Goal: Task Accomplishment & Management: Manage account settings

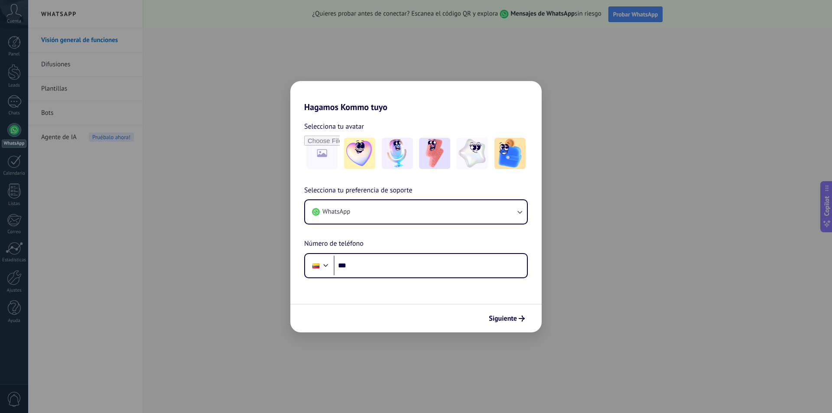
click at [266, 52] on div "Hagamos Kommo tuyo Selecciona tu avatar Selecciona tu preferencia de soporte Wh…" at bounding box center [416, 206] width 832 height 413
click at [362, 215] on button "WhatsApp" at bounding box center [416, 211] width 222 height 23
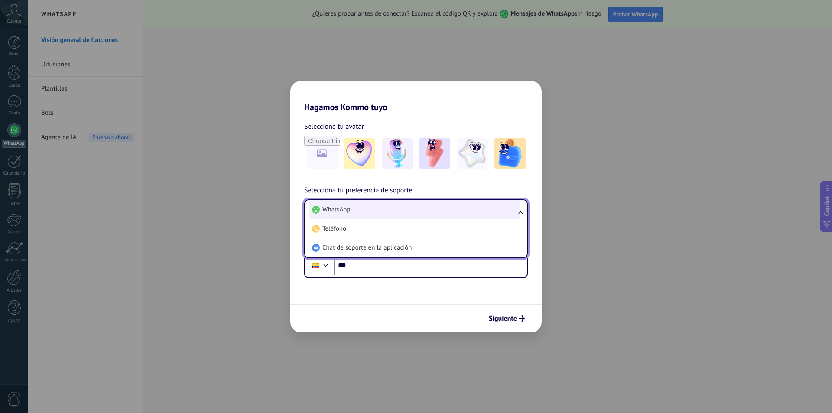
click at [363, 215] on li "WhatsApp" at bounding box center [413, 209] width 211 height 19
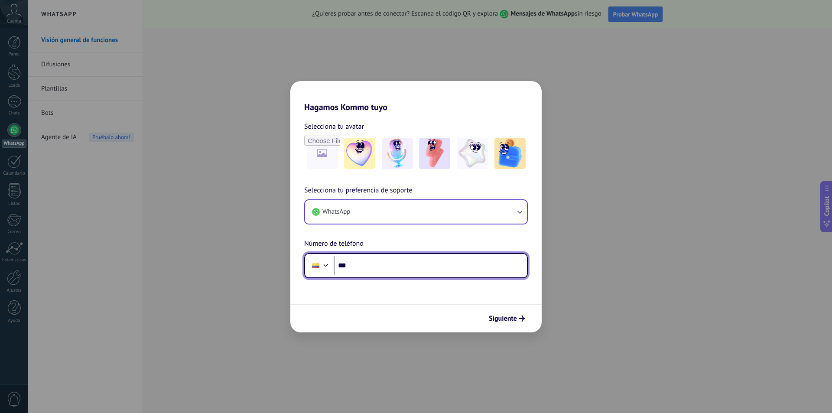
click at [358, 262] on input "***" at bounding box center [430, 266] width 193 height 20
type input "**********"
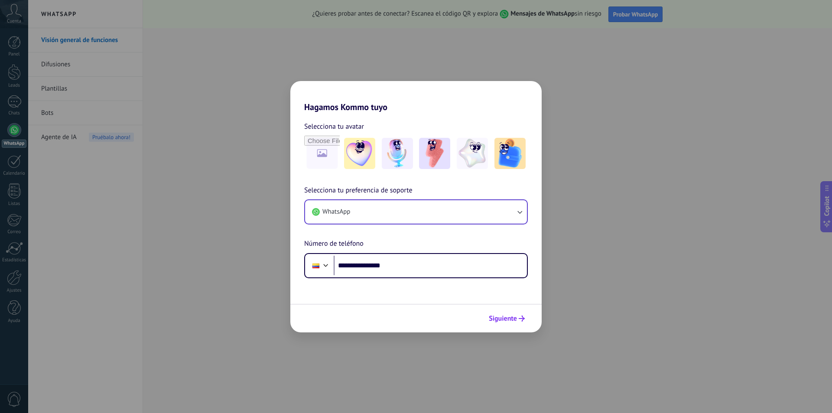
click at [504, 321] on span "Siguiente" at bounding box center [503, 318] width 28 height 6
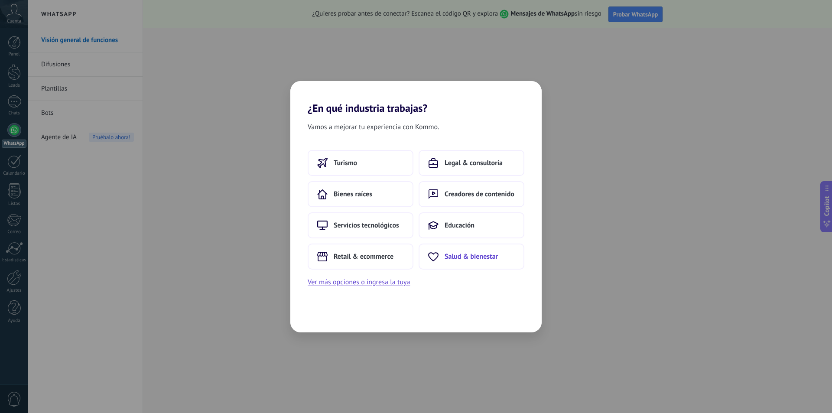
click at [477, 257] on span "Salud & bienestar" at bounding box center [470, 256] width 53 height 9
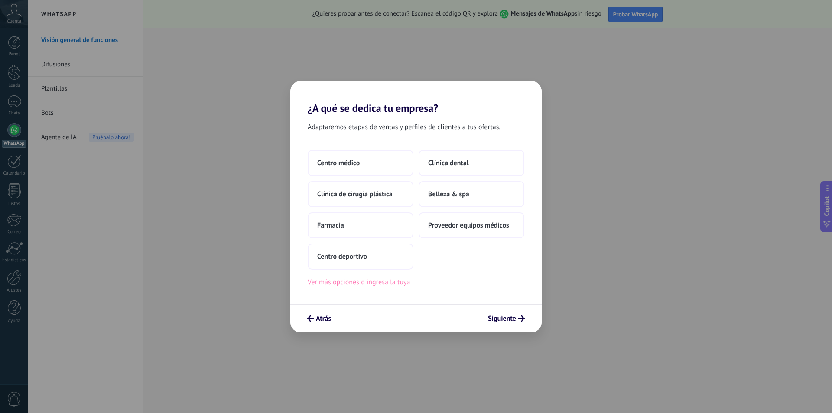
click at [353, 284] on button "Ver más opciones o ingresa la tuya" at bounding box center [359, 281] width 102 height 11
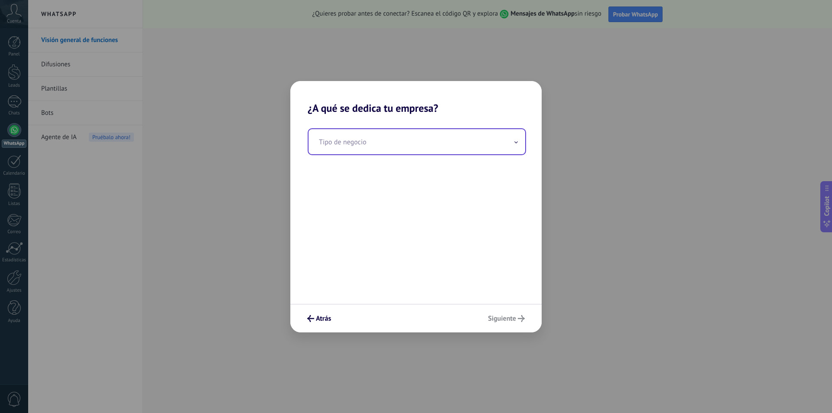
click at [367, 148] on input "text" at bounding box center [416, 141] width 217 height 25
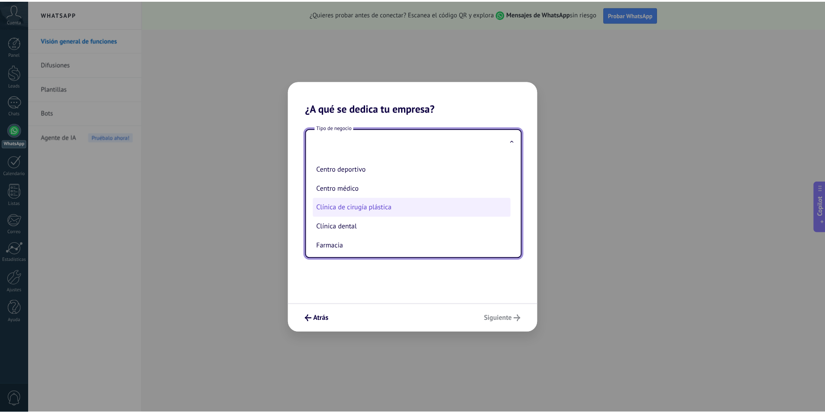
scroll to position [39, 0]
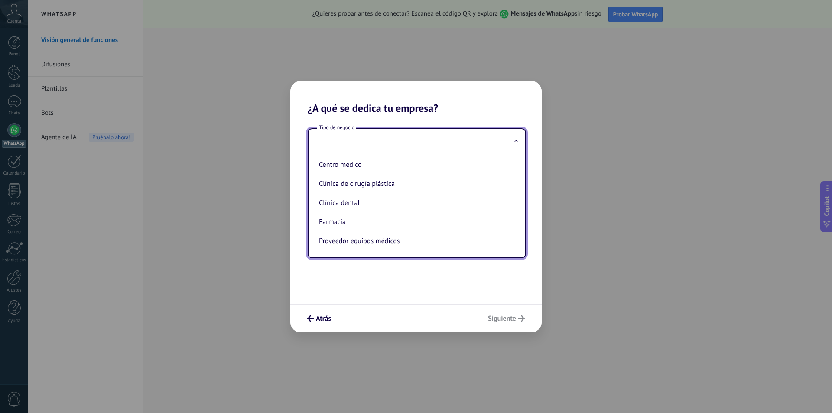
click at [523, 114] on div "Tipo de negocio Belleza & spa Centro deportivo Centro médico Clínica de cirugía…" at bounding box center [415, 208] width 251 height 189
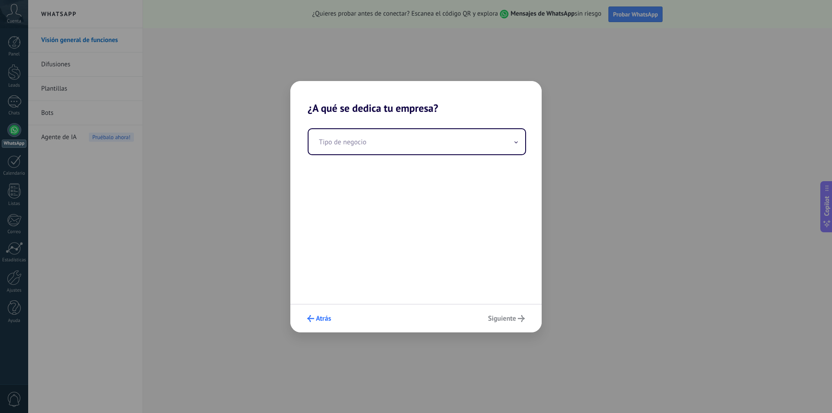
click at [317, 316] on span "Atrás" at bounding box center [323, 318] width 15 height 6
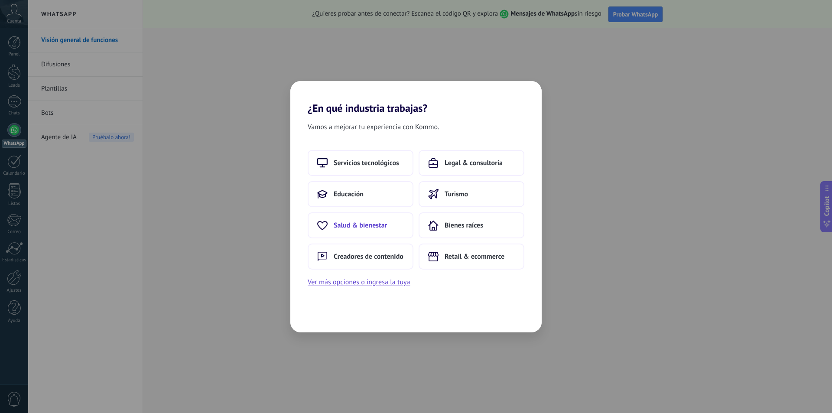
click at [357, 227] on span "Salud & bienestar" at bounding box center [360, 225] width 53 height 9
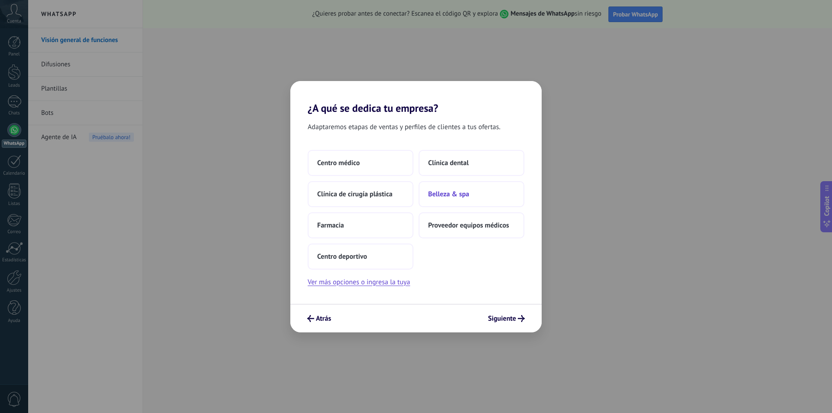
click at [454, 196] on span "Belleza & spa" at bounding box center [448, 194] width 41 height 9
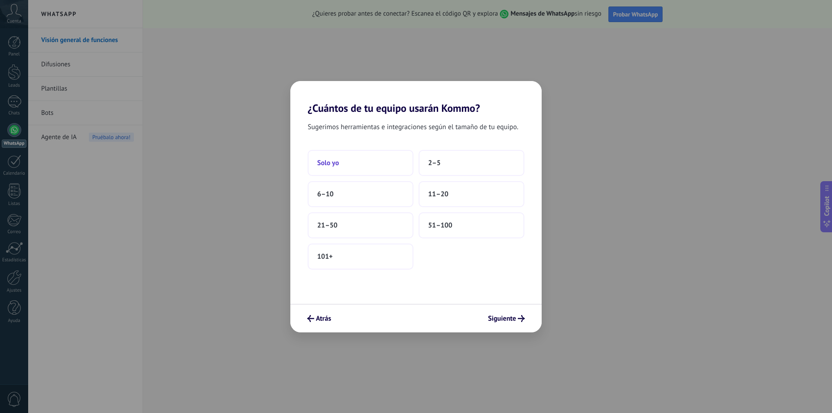
click at [324, 164] on span "Solo yo" at bounding box center [328, 163] width 22 height 9
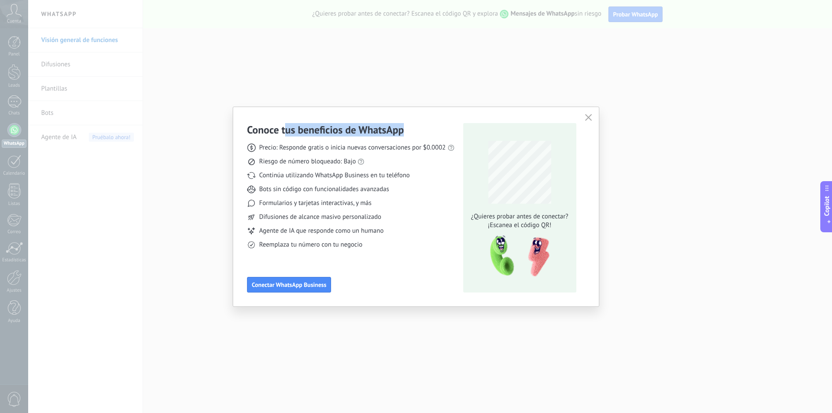
drag, startPoint x: 287, startPoint y: 131, endPoint x: 402, endPoint y: 125, distance: 115.0
click at [402, 125] on h3 "Conoce tus beneficios de WhatsApp" at bounding box center [325, 129] width 157 height 13
click at [266, 127] on h3 "Conoce tus beneficios de WhatsApp" at bounding box center [325, 129] width 157 height 13
drag, startPoint x: 307, startPoint y: 148, endPoint x: 388, endPoint y: 148, distance: 80.6
click at [388, 148] on span "Precio: Responde gratis o inicia nuevas conversaciones por $0.0002" at bounding box center [352, 147] width 187 height 9
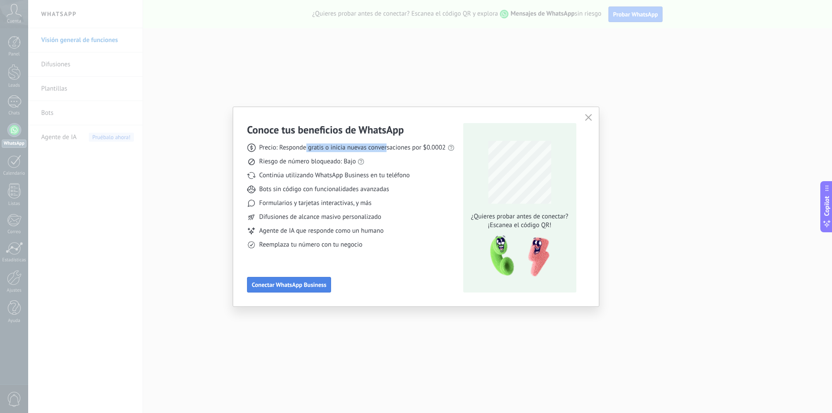
click at [292, 288] on span "Conectar WhatsApp Business" at bounding box center [289, 285] width 75 height 6
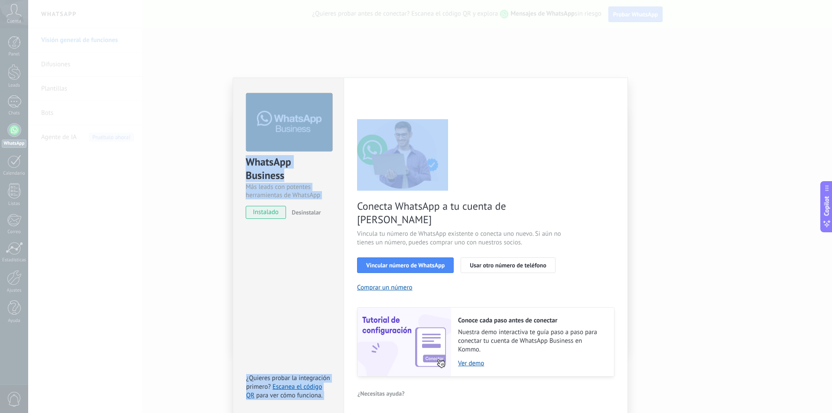
drag, startPoint x: 389, startPoint y: 109, endPoint x: 388, endPoint y: 77, distance: 32.1
click at [388, 77] on div "WhatsApp Business Más leads con potentes herramientas de WhatsApp instalado Des…" at bounding box center [430, 206] width 804 height 413
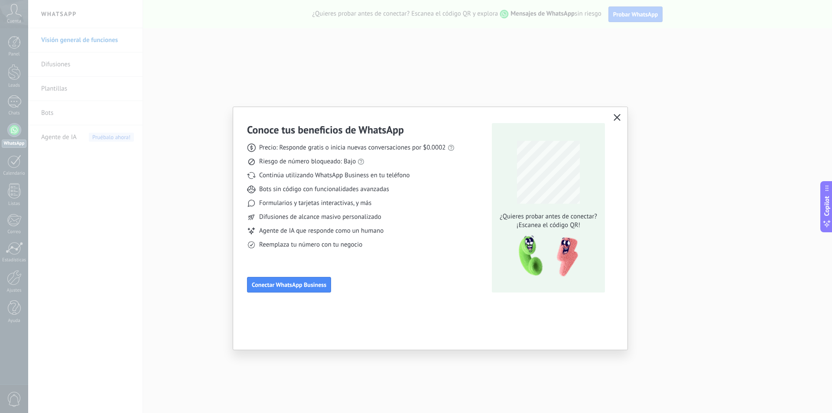
click at [618, 117] on icon "button" at bounding box center [616, 117] width 7 height 7
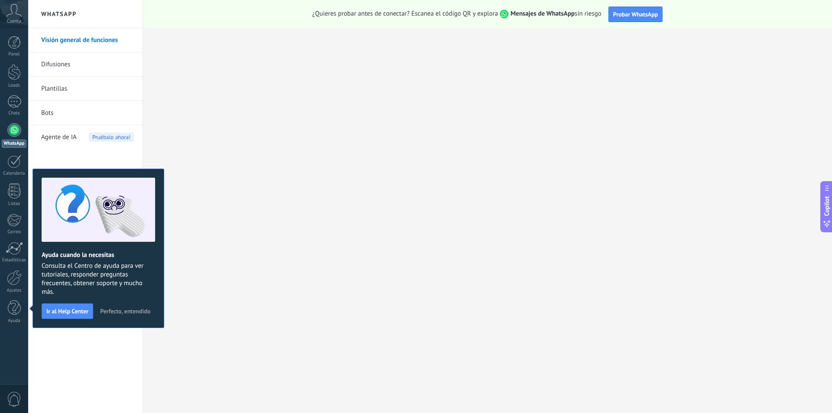
click at [118, 312] on span "Perfecto, entendido" at bounding box center [125, 311] width 50 height 6
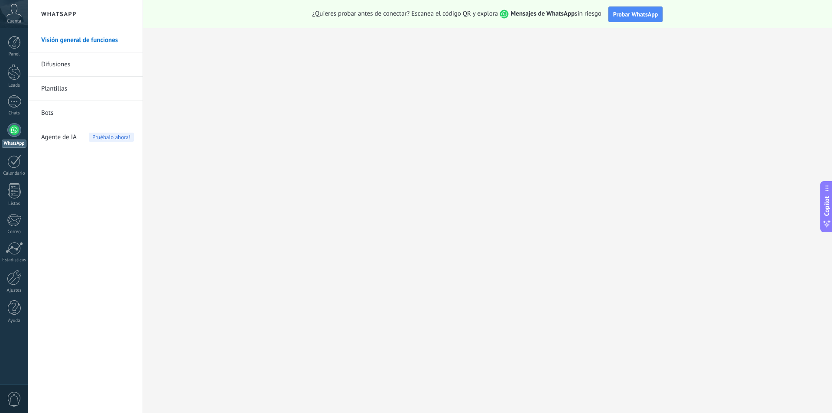
click at [14, 15] on icon at bounding box center [13, 10] width 15 height 13
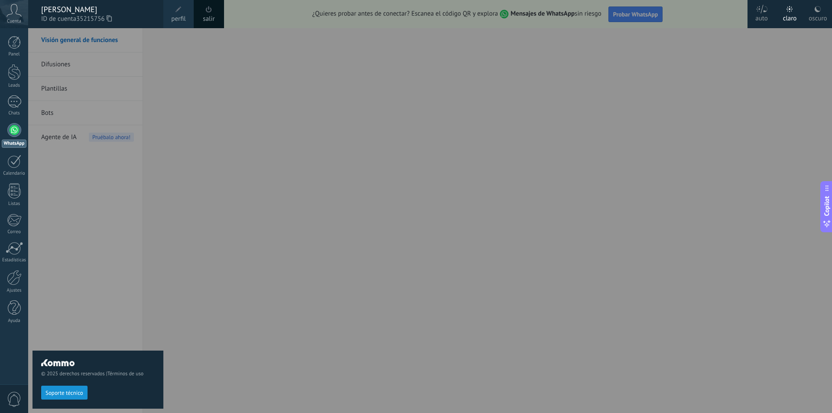
click at [13, 15] on icon at bounding box center [13, 10] width 15 height 13
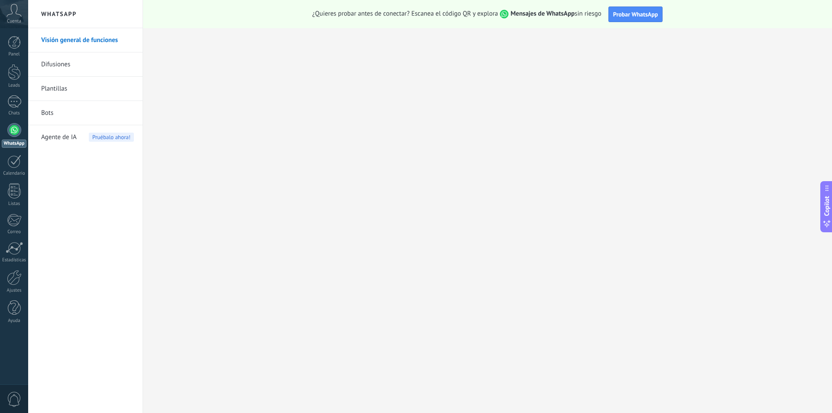
click at [14, 14] on icon at bounding box center [13, 10] width 15 height 13
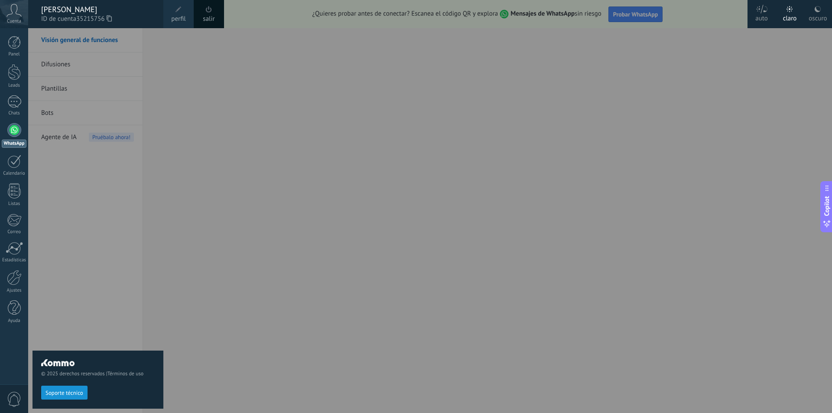
click at [182, 16] on span "perfil" at bounding box center [178, 19] width 14 height 10
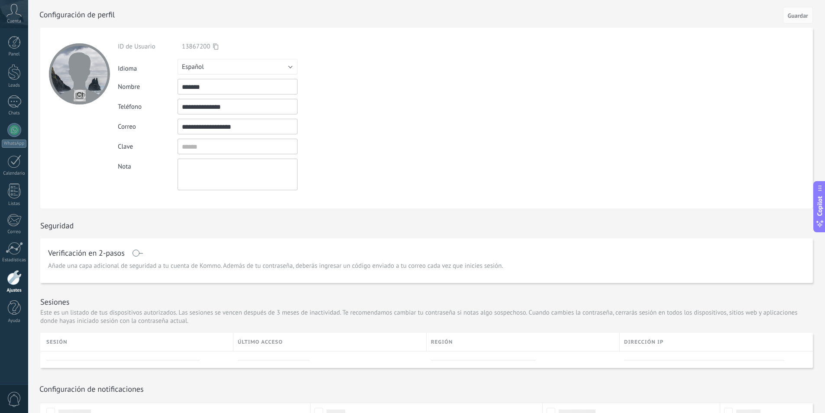
drag, startPoint x: 209, startPoint y: 128, endPoint x: 158, endPoint y: 133, distance: 51.8
click at [162, 131] on div "**********" at bounding box center [258, 127] width 280 height 16
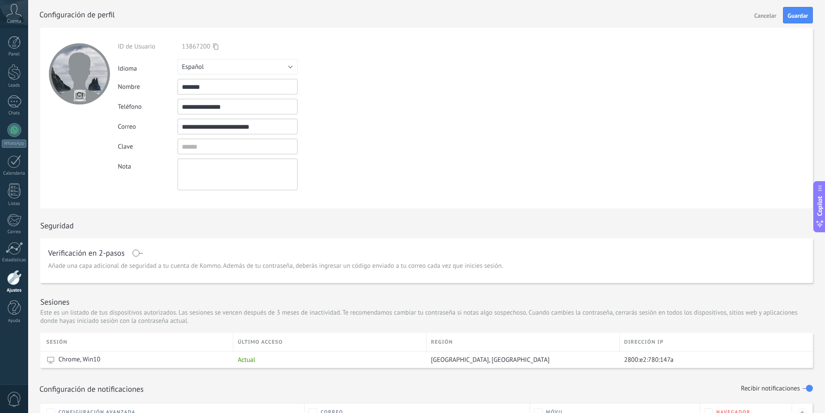
type input "**********"
click at [216, 147] on input "textbox" at bounding box center [238, 147] width 120 height 16
click at [111, 196] on div at bounding box center [79, 118] width 78 height 181
drag, startPoint x: 200, startPoint y: 145, endPoint x: 120, endPoint y: 150, distance: 79.8
click at [120, 150] on div "Clave" at bounding box center [258, 147] width 280 height 16
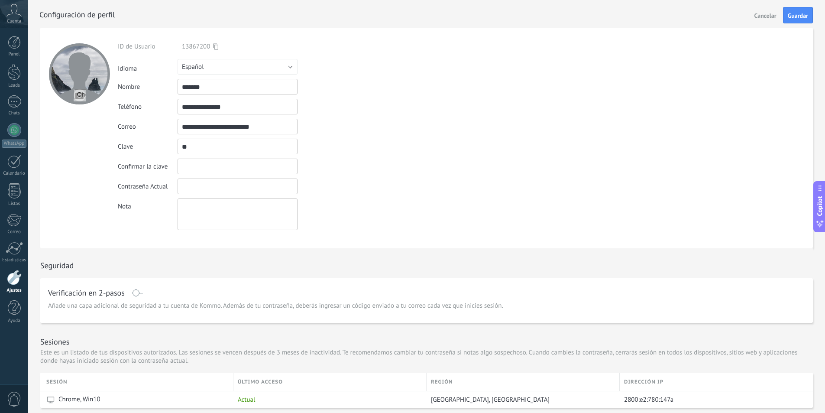
type input "*"
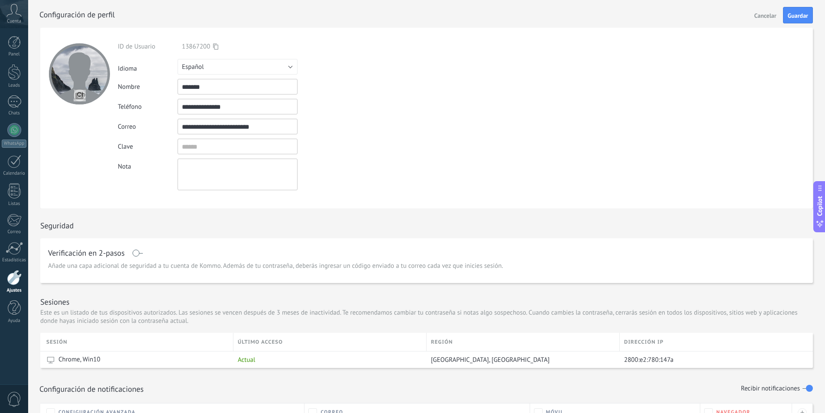
click at [371, 158] on div "**********" at bounding box center [258, 116] width 280 height 148
click at [454, 136] on form "**********" at bounding box center [426, 118] width 773 height 181
click at [385, 154] on div "**********" at bounding box center [258, 116] width 280 height 148
drag, startPoint x: 203, startPoint y: 146, endPoint x: 179, endPoint y: 151, distance: 24.2
click at [170, 147] on div "Clave" at bounding box center [258, 147] width 280 height 16
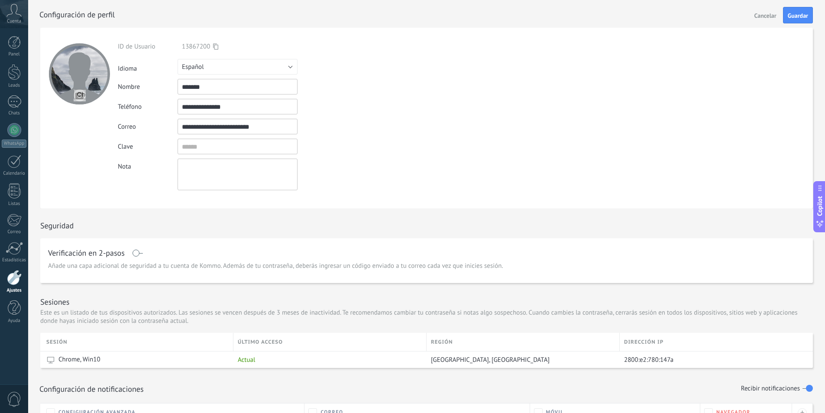
click at [381, 154] on div "**********" at bounding box center [258, 116] width 280 height 148
click at [203, 145] on input "textbox" at bounding box center [238, 147] width 120 height 16
click at [399, 175] on form "**********" at bounding box center [426, 118] width 773 height 181
click at [373, 170] on div "Nota" at bounding box center [258, 175] width 280 height 32
click at [226, 149] on input "textbox" at bounding box center [238, 147] width 120 height 16
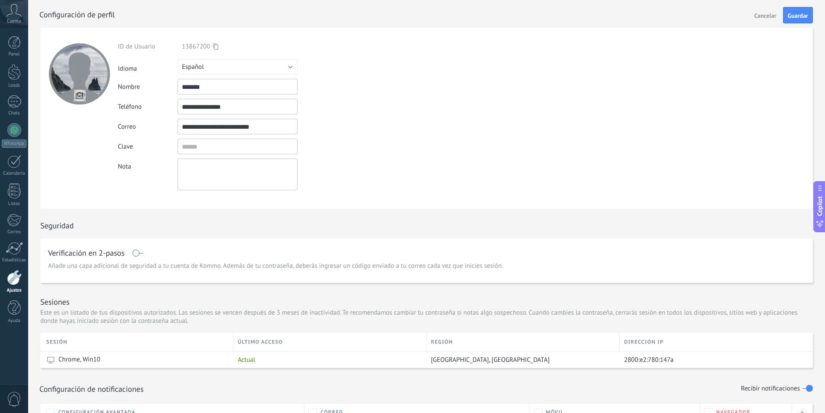
click at [382, 183] on div "Nota" at bounding box center [258, 175] width 280 height 32
click at [228, 147] on input "textbox" at bounding box center [238, 147] width 120 height 16
click at [336, 174] on div "Nota" at bounding box center [258, 175] width 280 height 32
drag, startPoint x: 801, startPoint y: 13, endPoint x: 688, endPoint y: 130, distance: 162.1
click at [799, 128] on div "**********" at bounding box center [426, 368] width 797 height 681
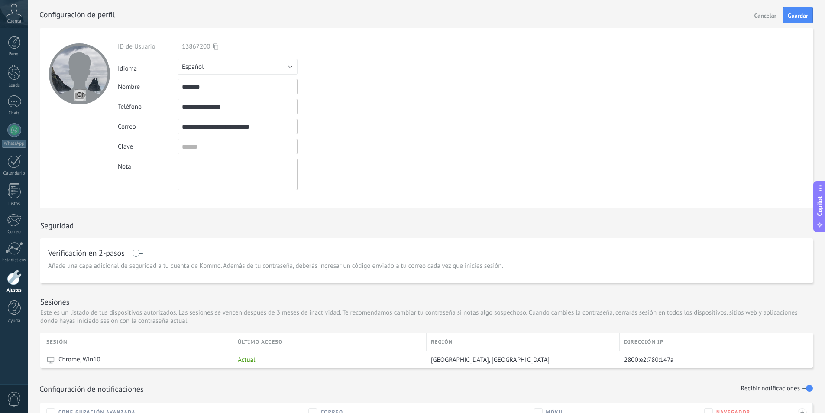
click at [79, 71] on div at bounding box center [79, 73] width 61 height 61
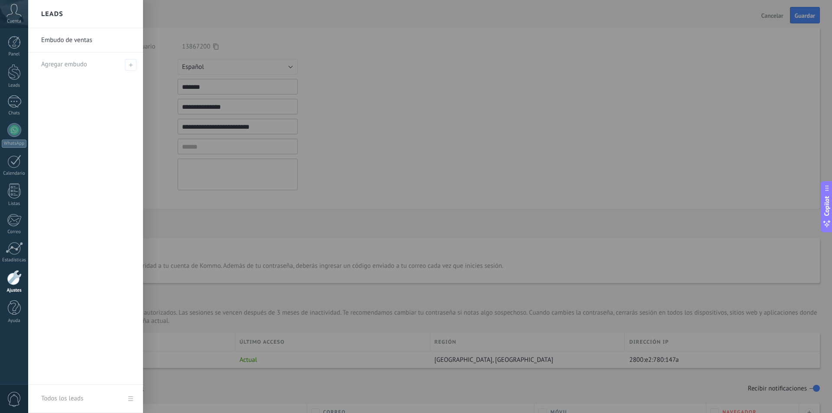
click at [79, 95] on div "Embudo de ventas Agregar embudo" at bounding box center [85, 206] width 115 height 357
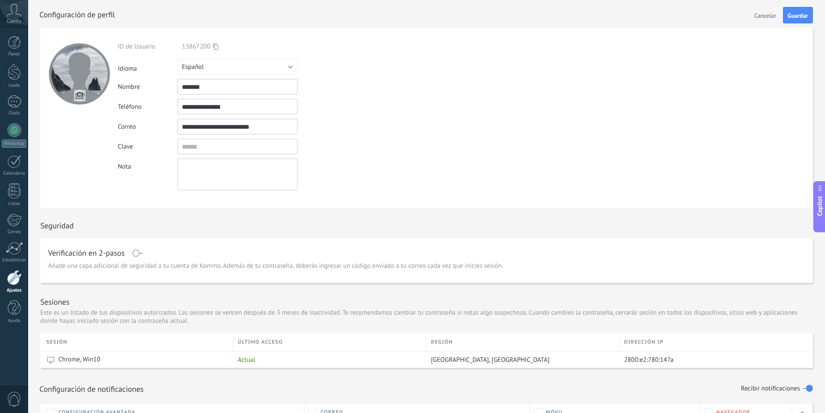
click at [79, 95] on input "file" at bounding box center [80, 95] width 12 height 12
click at [80, 96] on input "file" at bounding box center [80, 95] width 12 height 12
type input "**********"
click at [797, 15] on span "Guardar" at bounding box center [798, 16] width 20 height 6
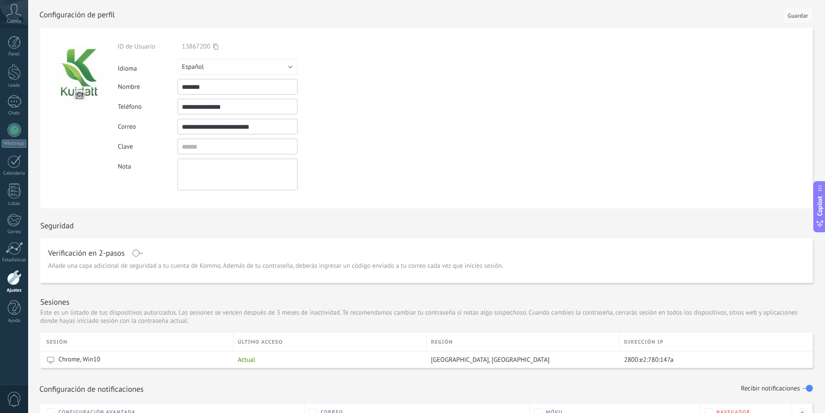
click at [795, 14] on span "Guardar" at bounding box center [798, 16] width 20 height 6
click at [267, 128] on input "**********" at bounding box center [238, 127] width 120 height 16
click at [15, 16] on icon at bounding box center [13, 10] width 15 height 13
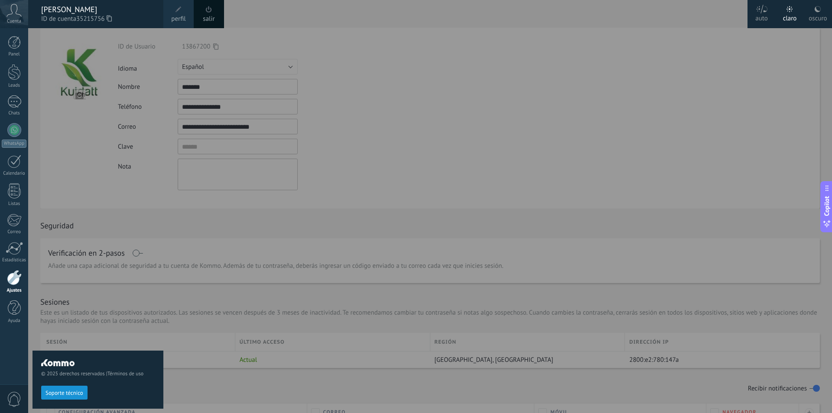
click at [15, 16] on icon at bounding box center [13, 10] width 15 height 13
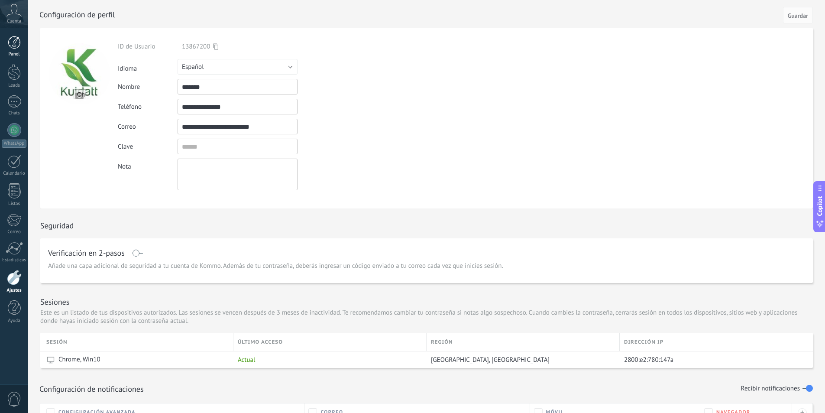
click at [18, 44] on div at bounding box center [14, 42] width 13 height 13
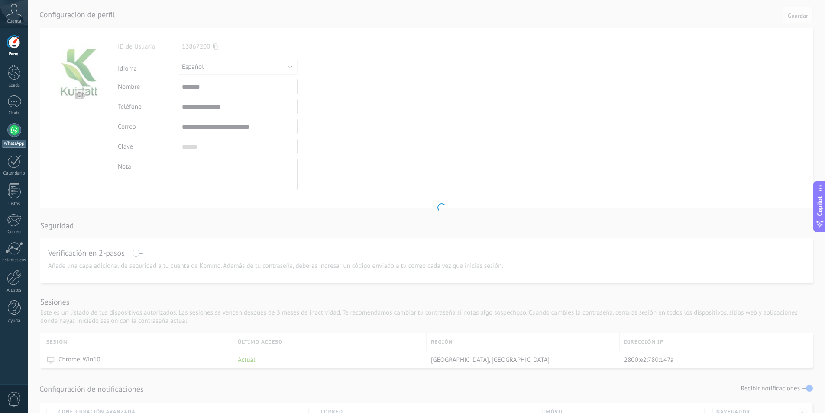
click at [16, 130] on div at bounding box center [14, 130] width 14 height 14
